Goal: Task Accomplishment & Management: Manage account settings

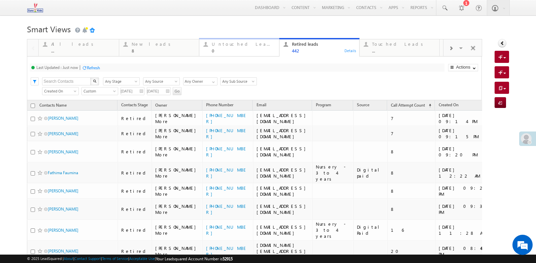
click at [209, 42] on div at bounding box center [205, 44] width 8 height 8
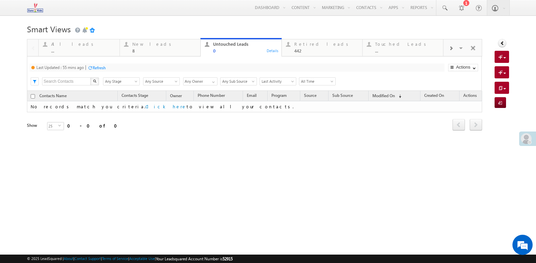
click at [98, 70] on div "Refresh" at bounding box center [99, 67] width 13 height 5
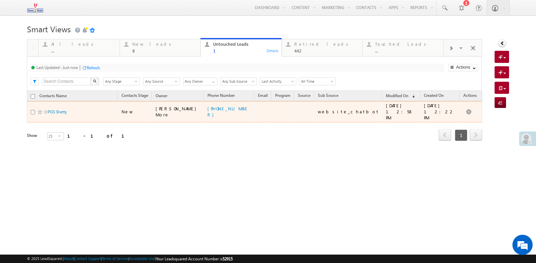
click at [65, 109] on span "PGS Shetty" at bounding box center [70, 112] width 45 height 6
click at [65, 109] on link "PGS Shetty" at bounding box center [57, 111] width 19 height 5
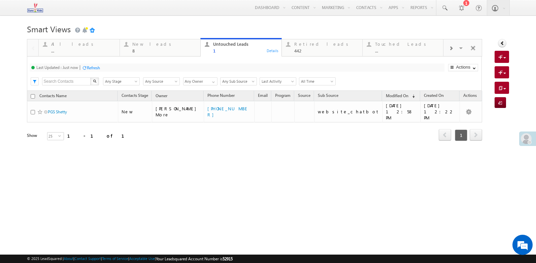
click at [95, 68] on div "Refresh" at bounding box center [93, 67] width 13 height 5
click at [122, 69] on div "Refresh" at bounding box center [118, 67] width 13 height 5
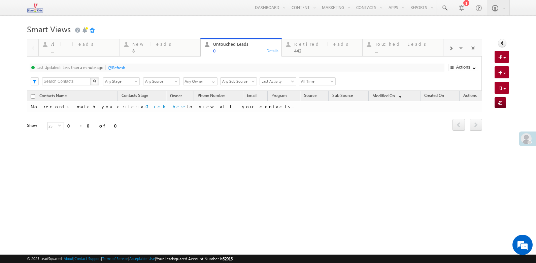
drag, startPoint x: 188, startPoint y: 187, endPoint x: 191, endPoint y: 177, distance: 10.0
click at [189, 185] on html "Menu [PERSON_NAME] More ccage nt.8@ euros chool india .com house Learn" at bounding box center [268, 103] width 536 height 207
click at [94, 67] on div "Refresh" at bounding box center [93, 67] width 13 height 5
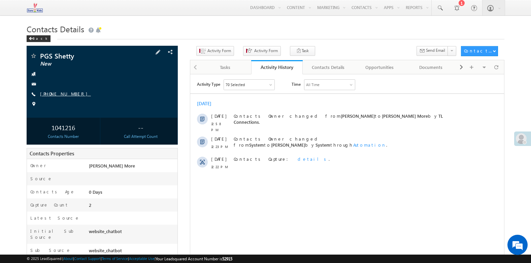
click at [64, 92] on link "[PHONE_NUMBER]" at bounding box center [65, 94] width 51 height 6
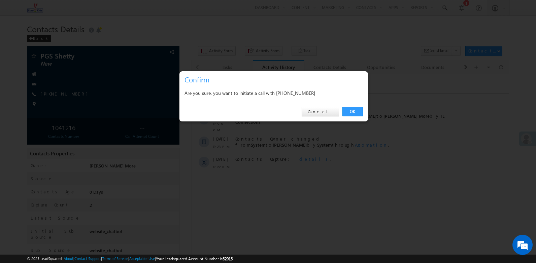
click at [301, 90] on div "Are you sure, you want to initiate a call with +91-9986704777" at bounding box center [274, 93] width 179 height 8
copy div "9986704777"
click at [324, 107] on div "OK Cancel" at bounding box center [274, 111] width 189 height 19
click at [324, 113] on link "Cancel" at bounding box center [320, 111] width 37 height 9
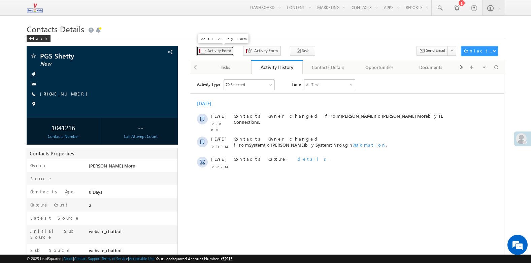
click at [214, 52] on span "Activity Form" at bounding box center [220, 51] width 24 height 6
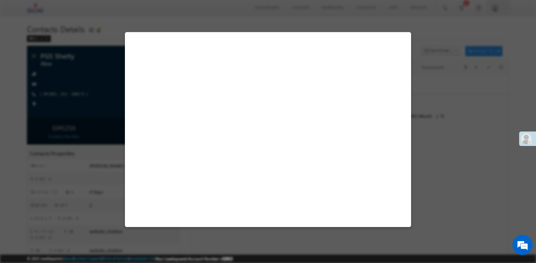
select select "Admissions"
select select "website_chatbot"
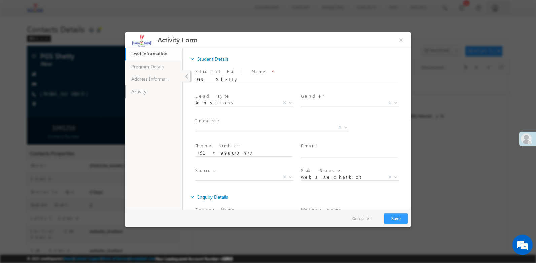
click at [135, 92] on link "Activity" at bounding box center [153, 92] width 57 height 13
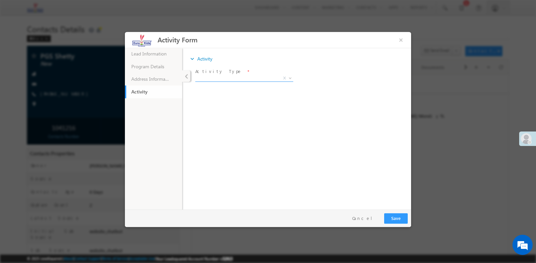
click at [232, 81] on span "X" at bounding box center [244, 78] width 98 height 7
click at [221, 171] on span "Notes *" at bounding box center [295, 167] width 186 height 7
click at [238, 81] on span "Callback Interested Not Interested Not contactable Call Disconnected Not Intere…" at bounding box center [246, 79] width 103 height 8
click at [234, 73] on span "Activity Type *" at bounding box center [244, 71] width 98 height 7
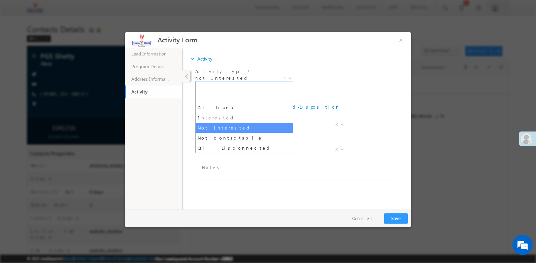
click at [230, 77] on span "Not Interested" at bounding box center [236, 78] width 82 height 6
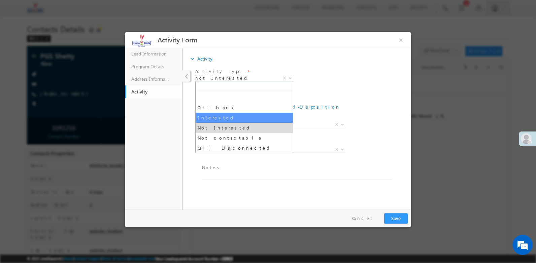
drag, startPoint x: 236, startPoint y: 129, endPoint x: 237, endPoint y: 138, distance: 9.2
select select "Not contactable"
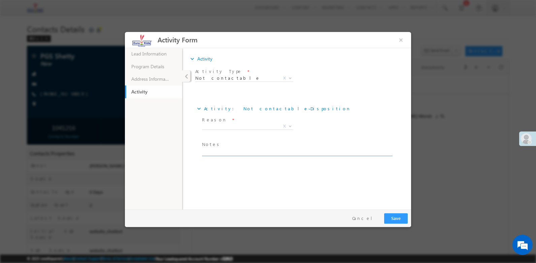
click at [208, 153] on textarea at bounding box center [297, 153] width 190 height 8
paste textarea "Ringing voicemail"
type textarea "Ringing voicemail"
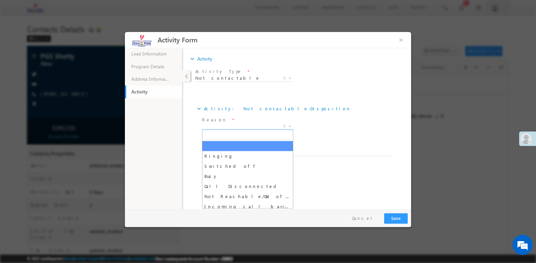
click at [212, 125] on span "X" at bounding box center [247, 126] width 91 height 7
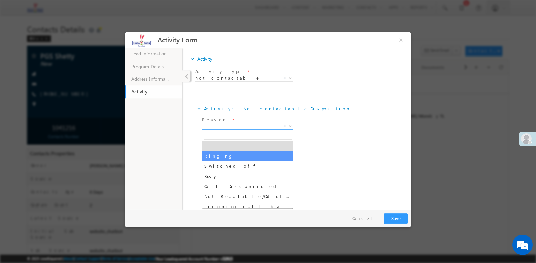
select select "Ringing"
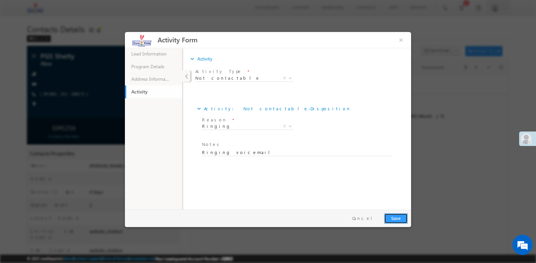
click at [386, 214] on button "Save" at bounding box center [396, 219] width 24 height 10
